Goal: Task Accomplishment & Management: Use online tool/utility

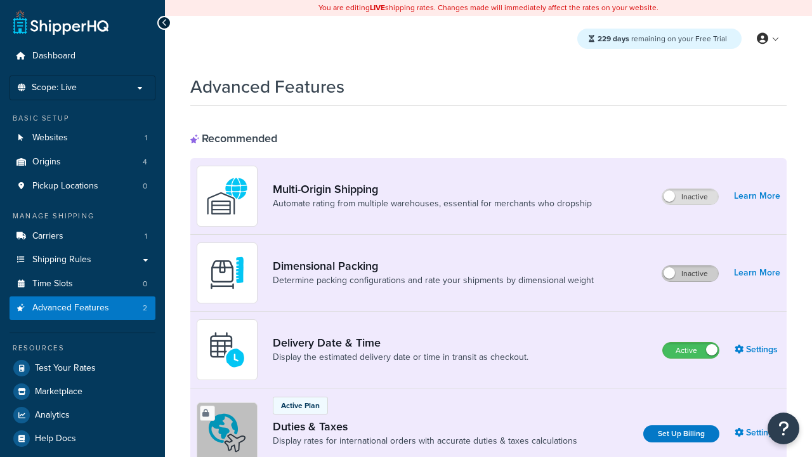
click at [691, 274] on label "Inactive" at bounding box center [691, 273] width 56 height 15
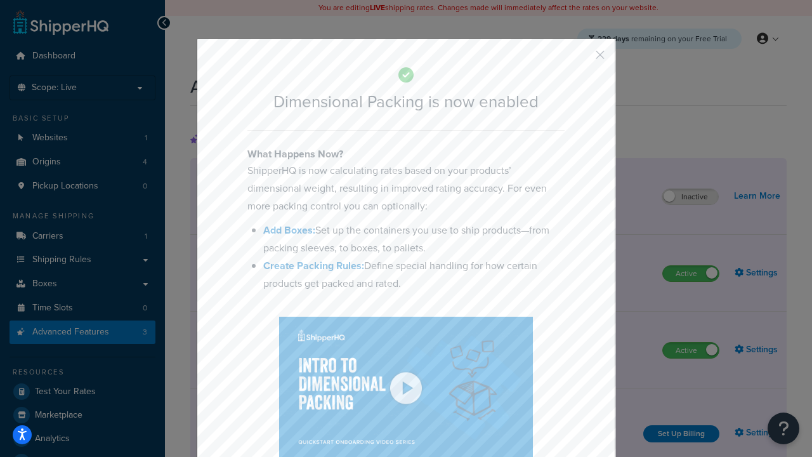
click at [581, 58] on button "button" at bounding box center [581, 59] width 3 height 3
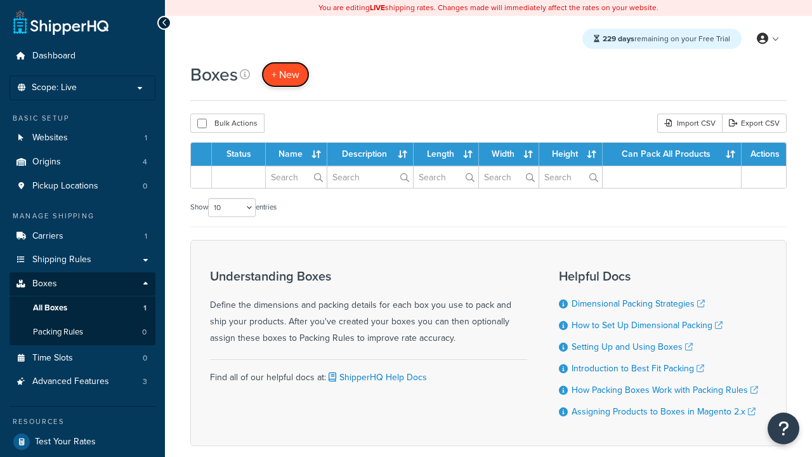
click at [286, 74] on span "+ New" at bounding box center [286, 74] width 28 height 15
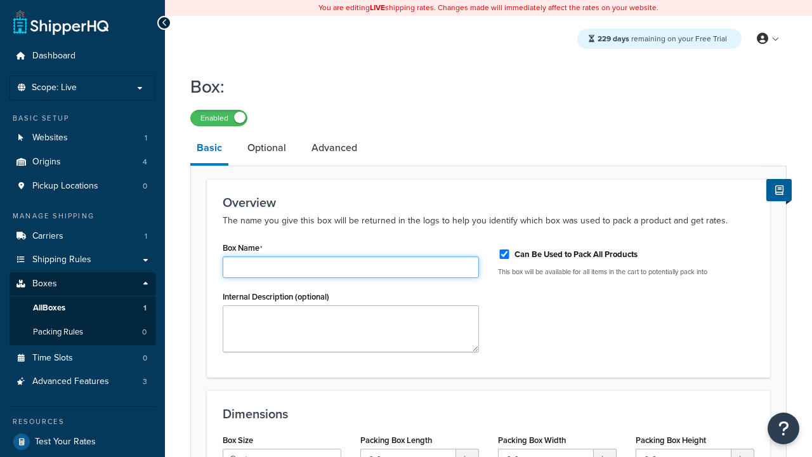
type input "Box1"
select select "usps_small"
type input "8.5"
type input "5"
type input "1.5"
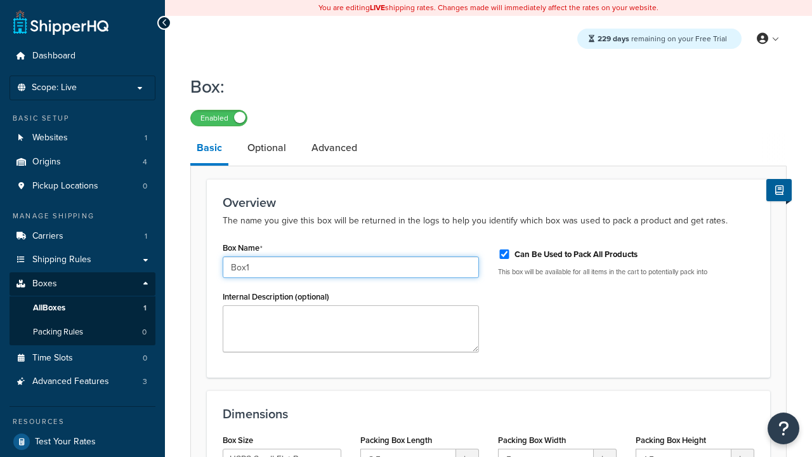
type input "Box1"
